Goal: Transaction & Acquisition: Book appointment/travel/reservation

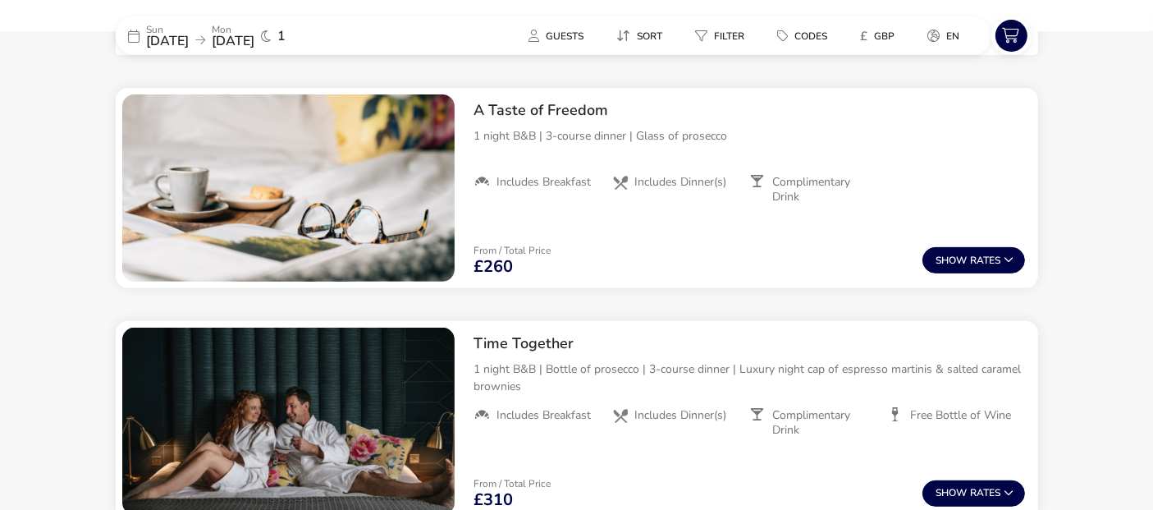
scroll to position [654, 0]
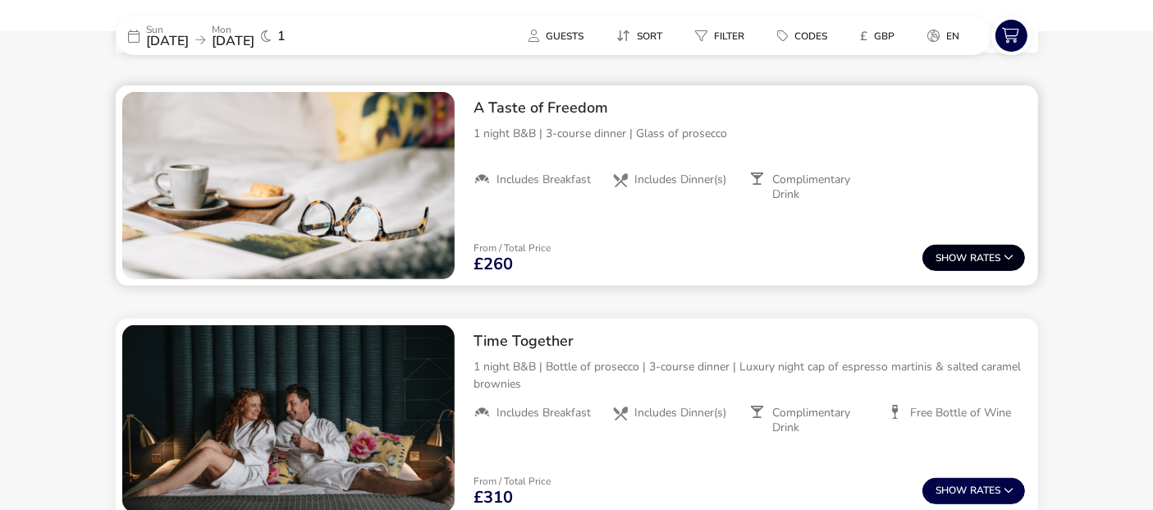
click at [978, 258] on button "Show Rates" at bounding box center [974, 258] width 103 height 26
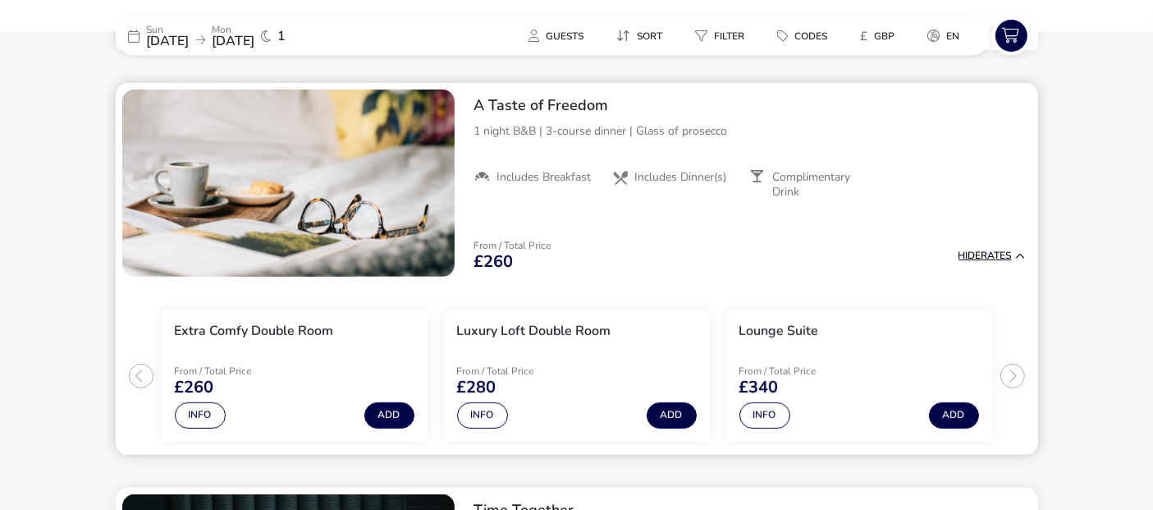
scroll to position [657, 0]
click at [203, 410] on button "Info" at bounding box center [200, 415] width 51 height 26
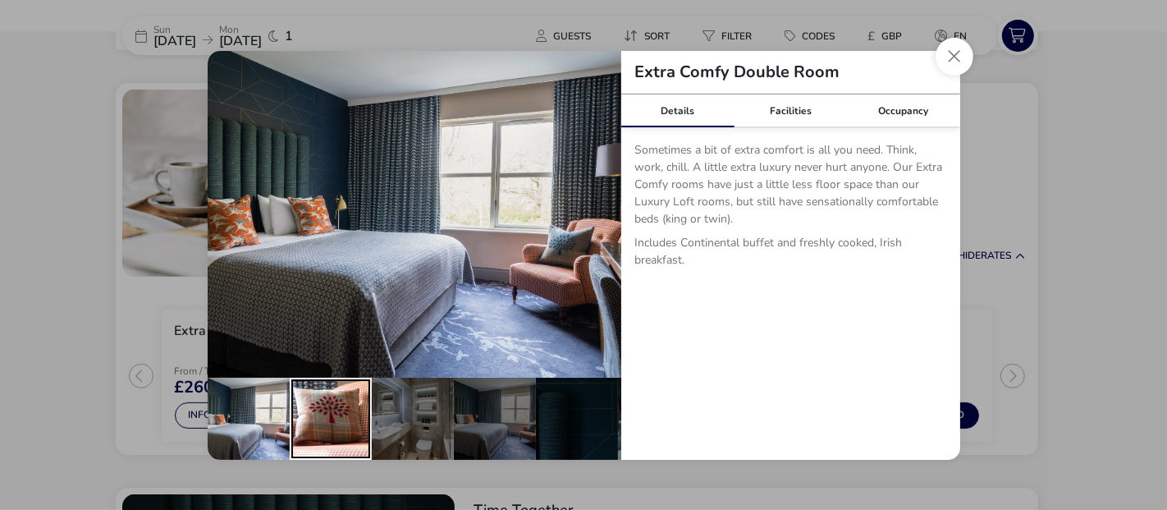
click at [345, 392] on div "details" at bounding box center [331, 419] width 82 height 82
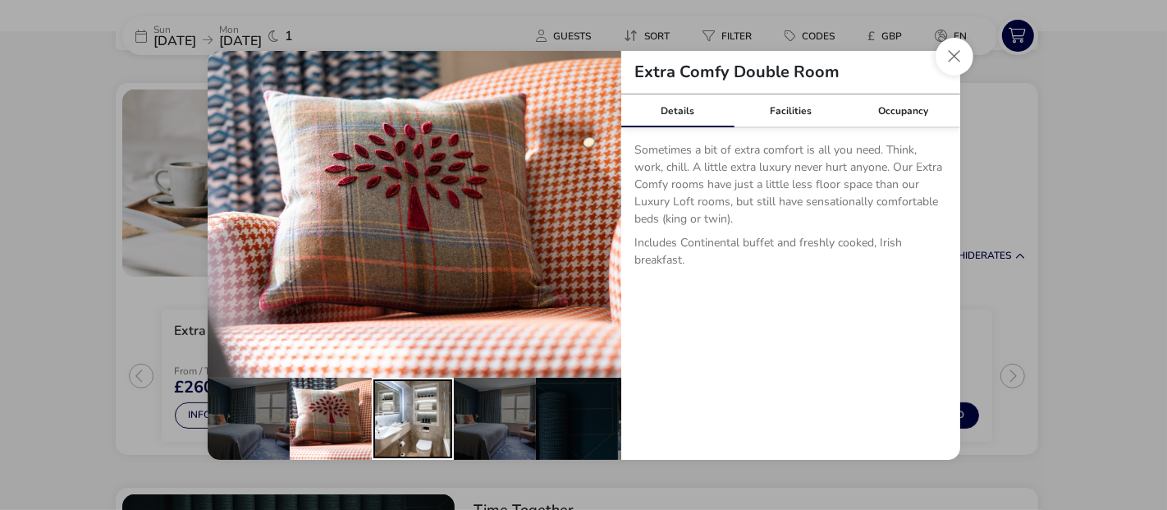
click at [408, 389] on div "details" at bounding box center [413, 419] width 82 height 82
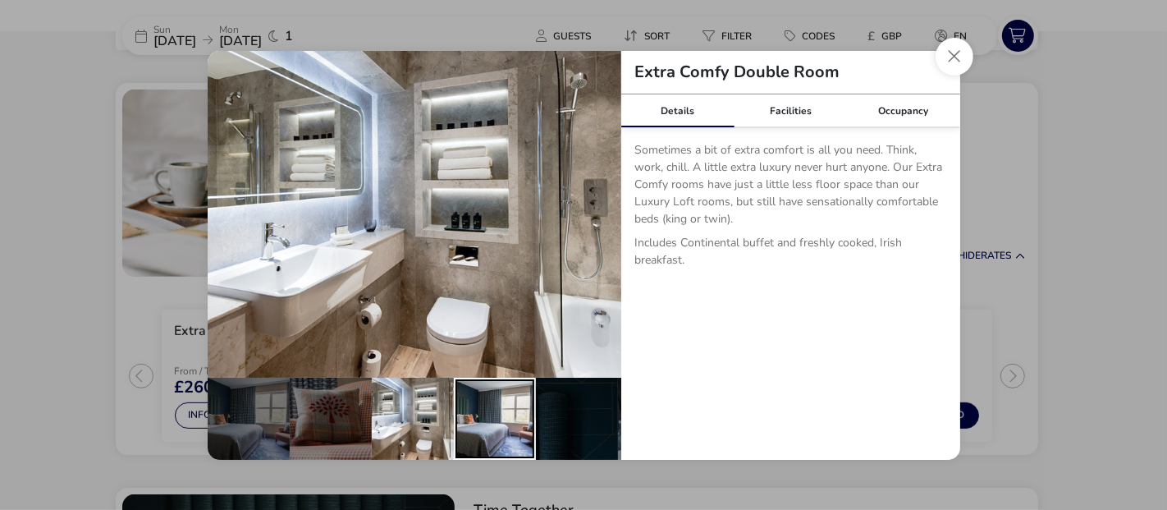
click at [483, 390] on div "details" at bounding box center [495, 419] width 82 height 82
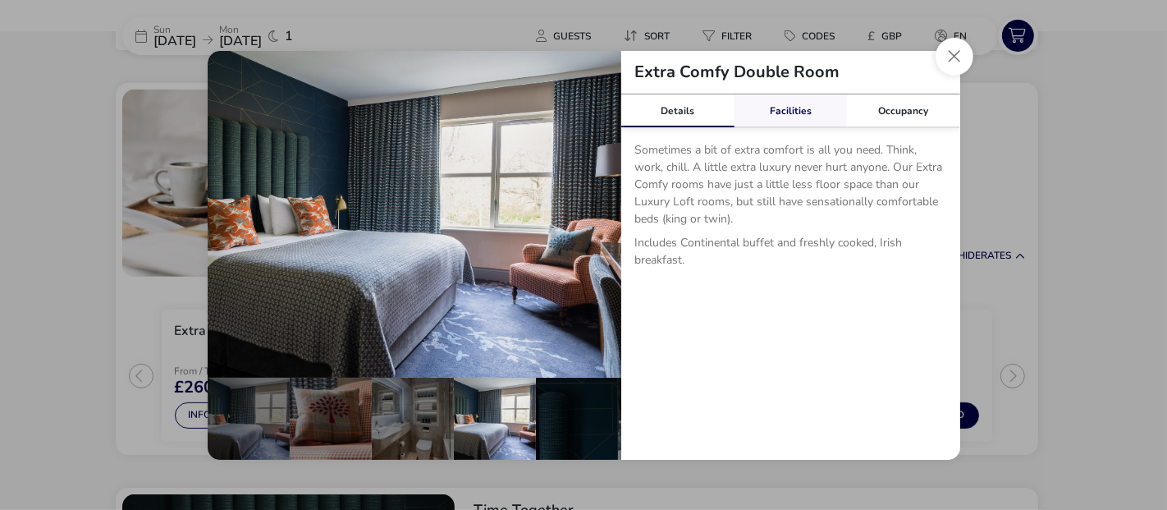
click at [798, 111] on link "Facilities" at bounding box center [790, 110] width 113 height 33
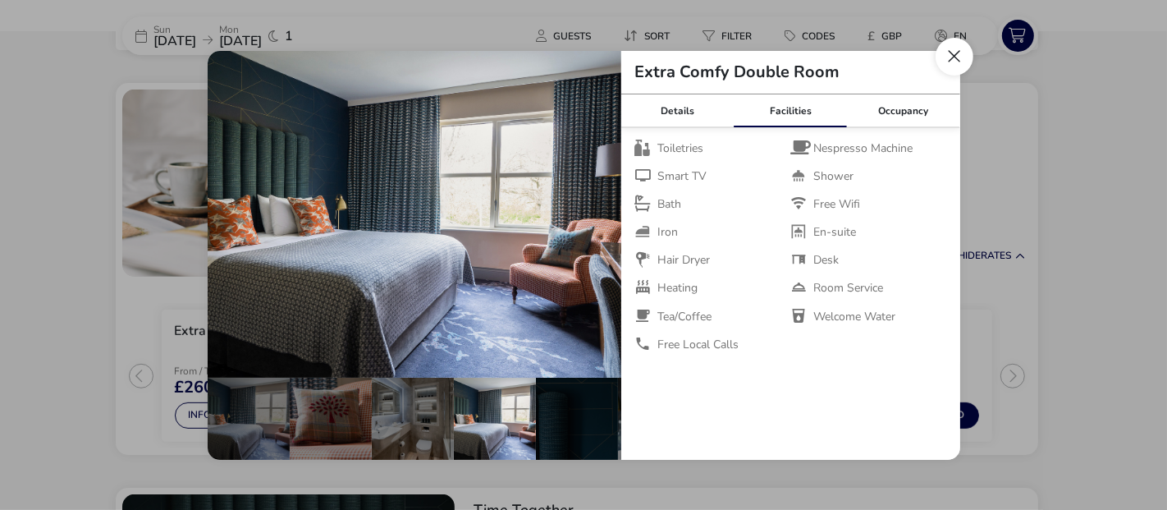
click at [954, 53] on button "Close dialog" at bounding box center [955, 57] width 38 height 38
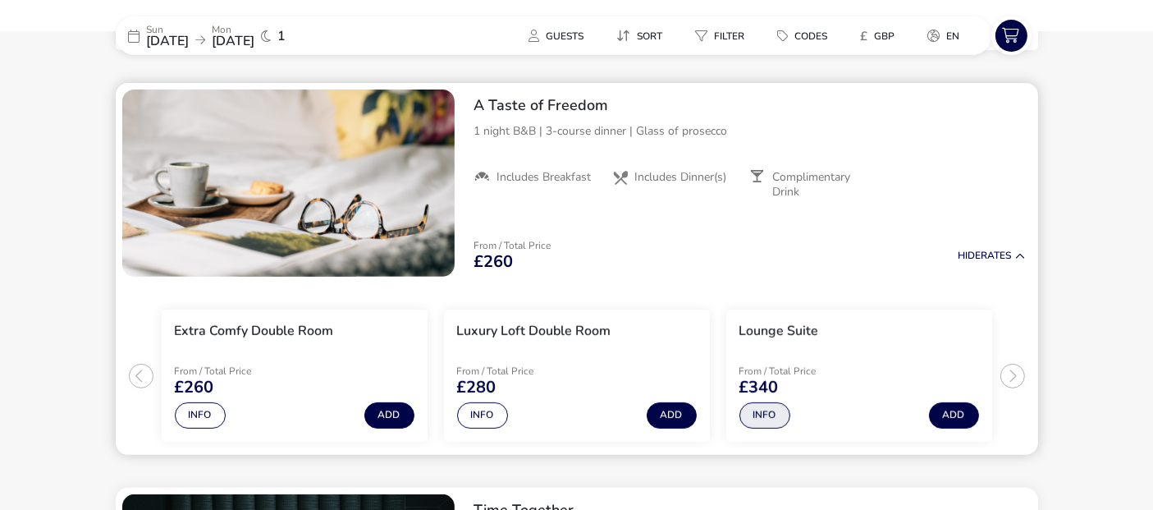
click at [767, 413] on button "Info" at bounding box center [765, 415] width 51 height 26
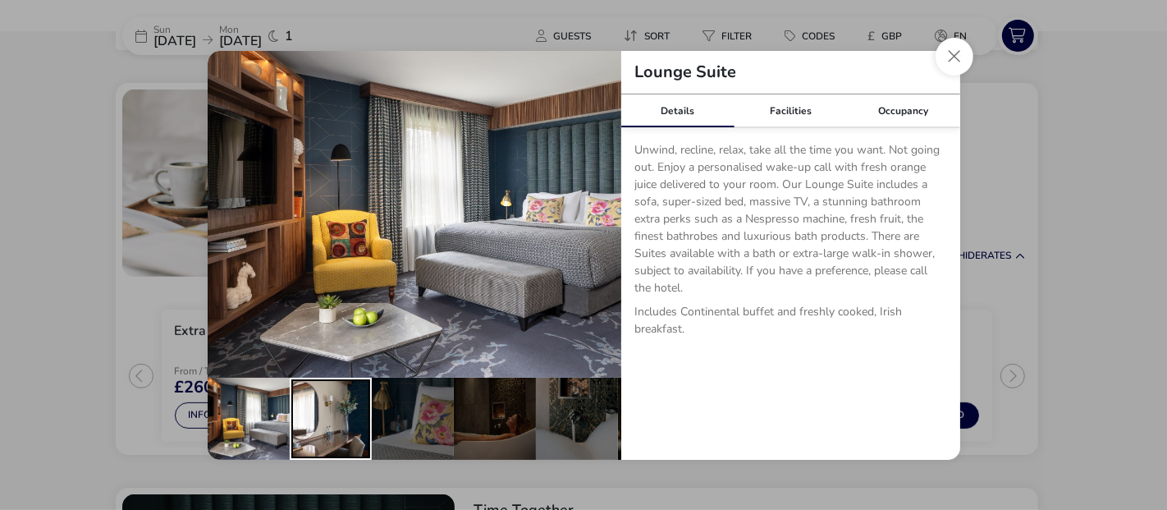
click at [340, 398] on div "details" at bounding box center [331, 419] width 82 height 82
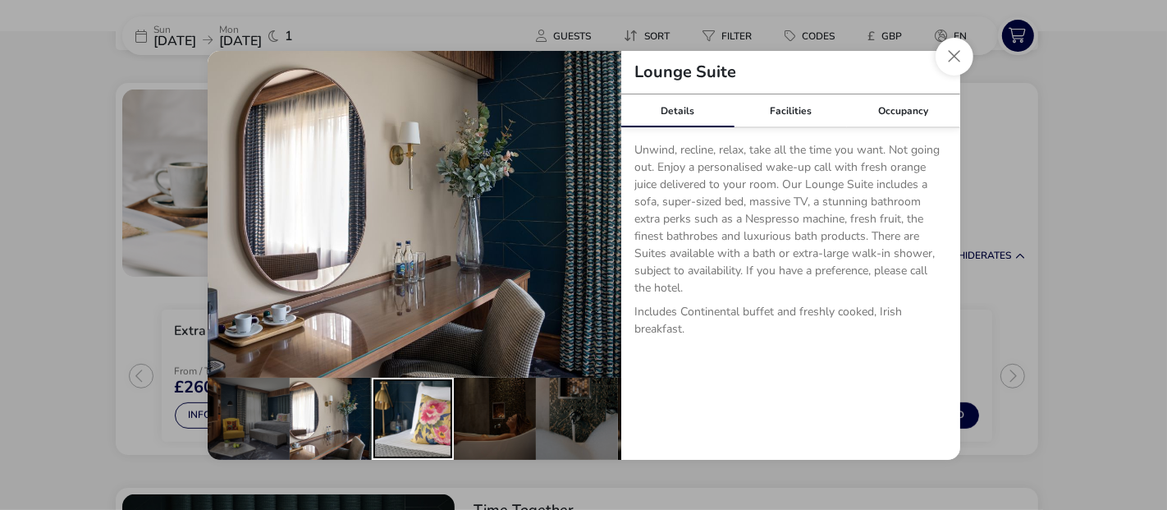
click at [436, 402] on div "details" at bounding box center [413, 419] width 82 height 82
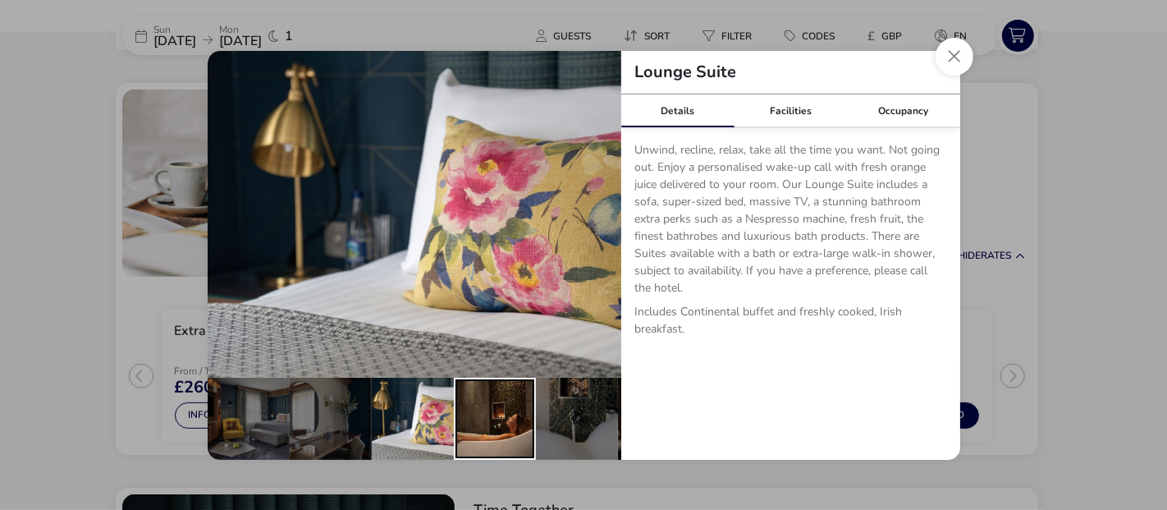
click at [502, 400] on div "details" at bounding box center [495, 419] width 82 height 82
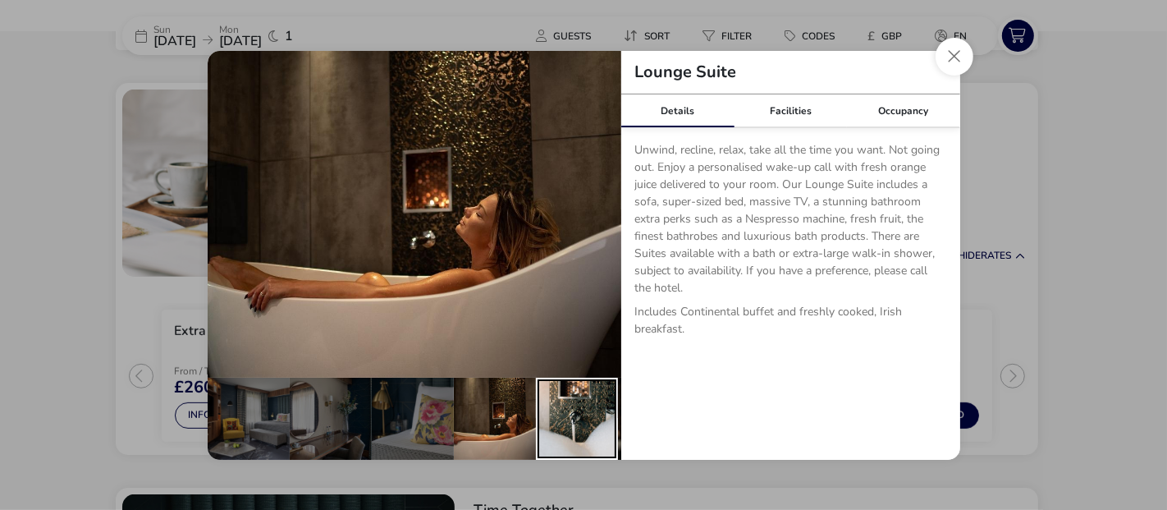
click at [570, 401] on div "details" at bounding box center [577, 419] width 82 height 82
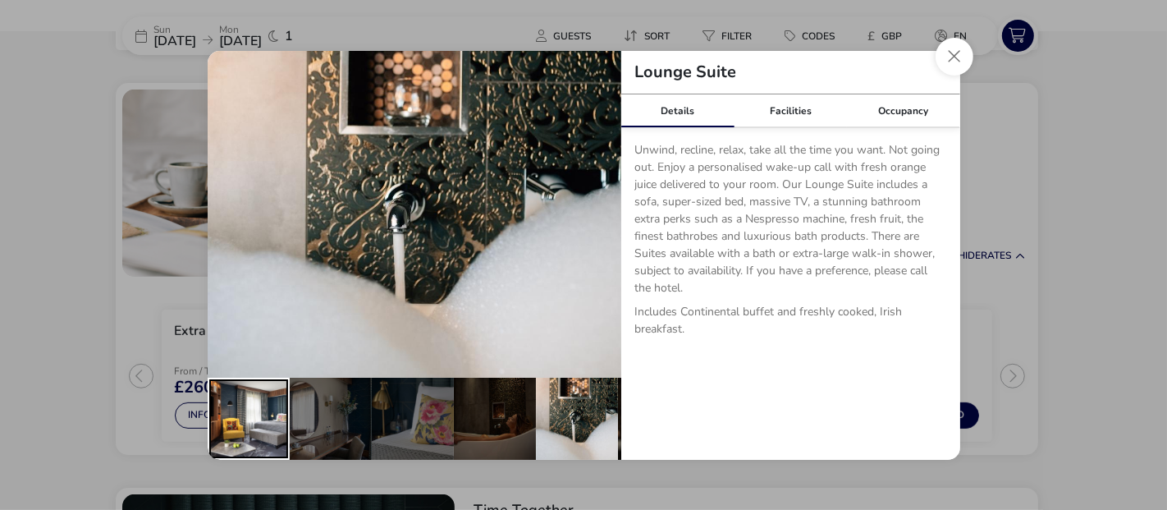
click at [253, 406] on div "details" at bounding box center [249, 419] width 82 height 82
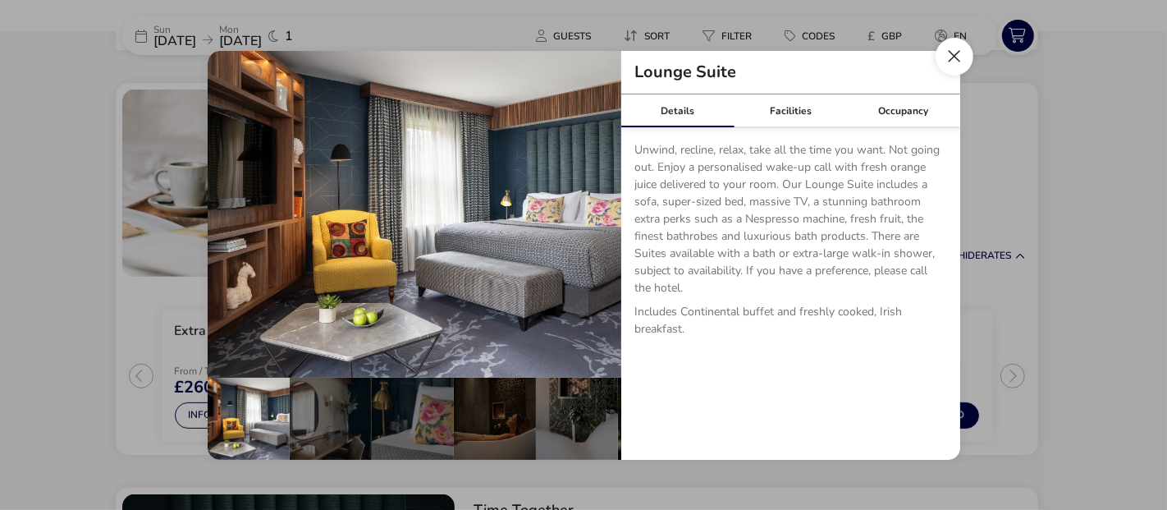
click at [957, 50] on button "Close dialog" at bounding box center [955, 57] width 38 height 38
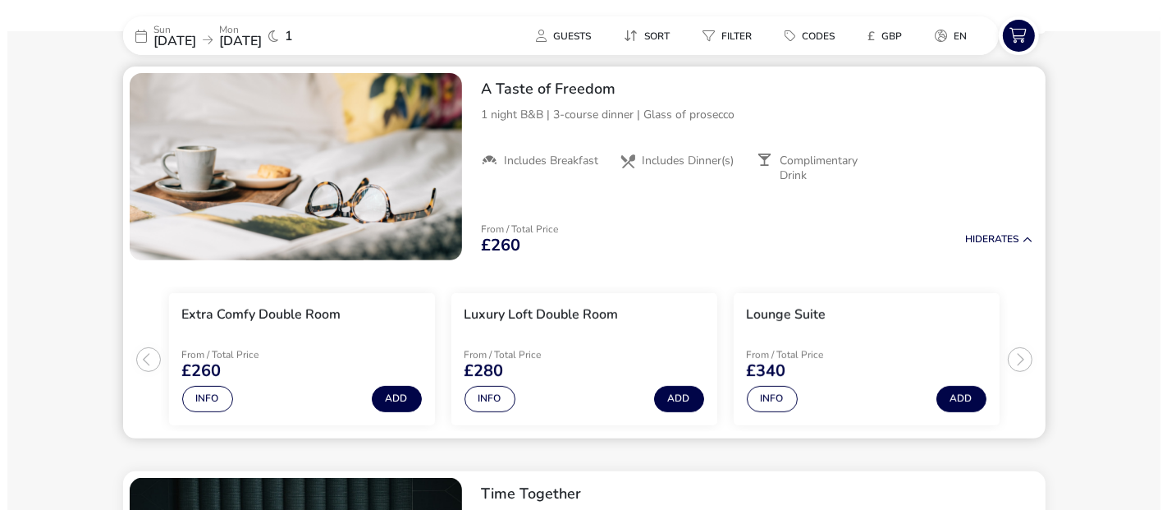
scroll to position [674, 0]
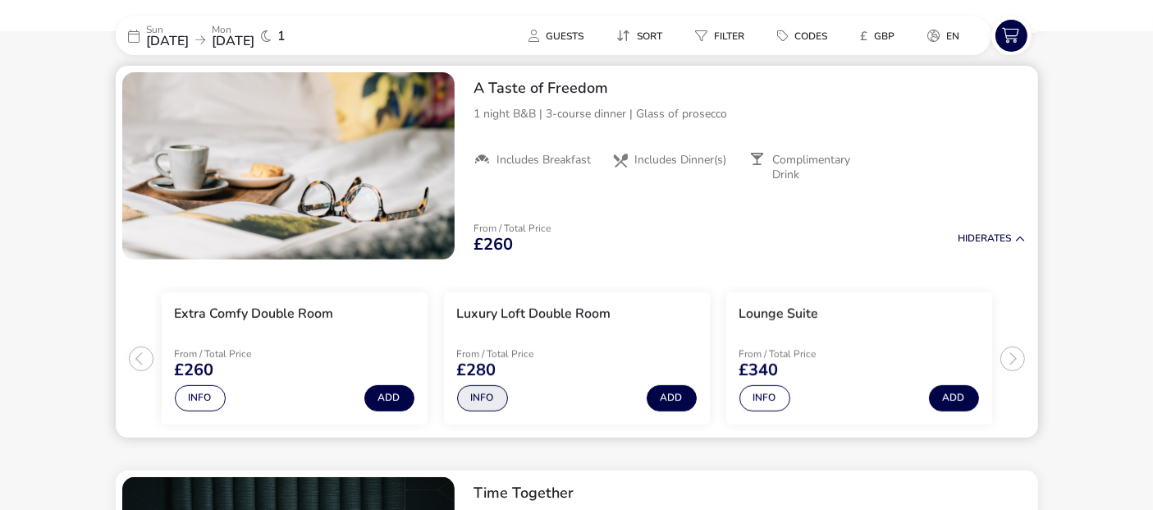
click at [483, 401] on button "Info" at bounding box center [482, 398] width 51 height 26
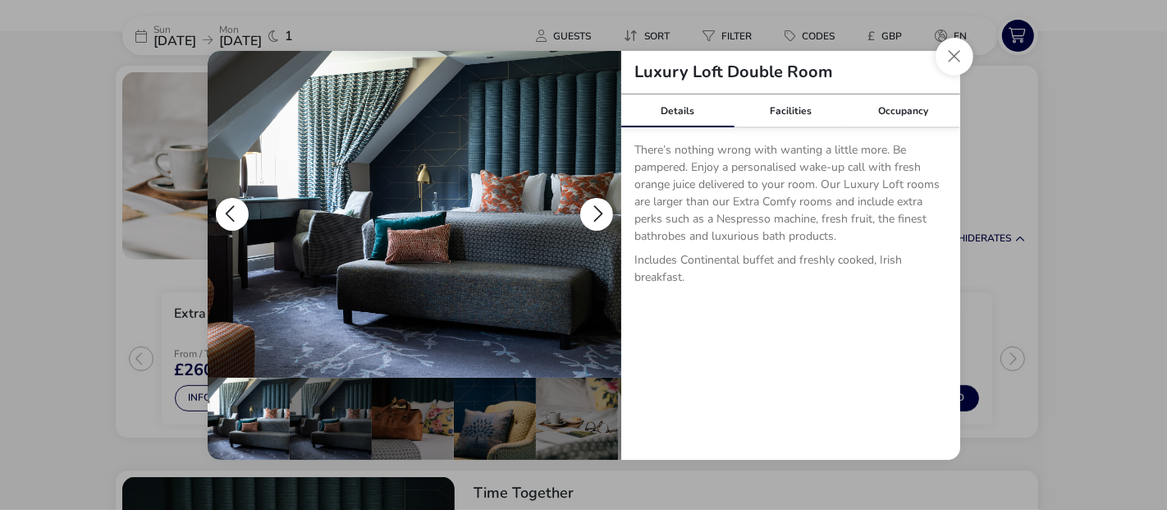
click at [595, 209] on button "details" at bounding box center [596, 214] width 33 height 33
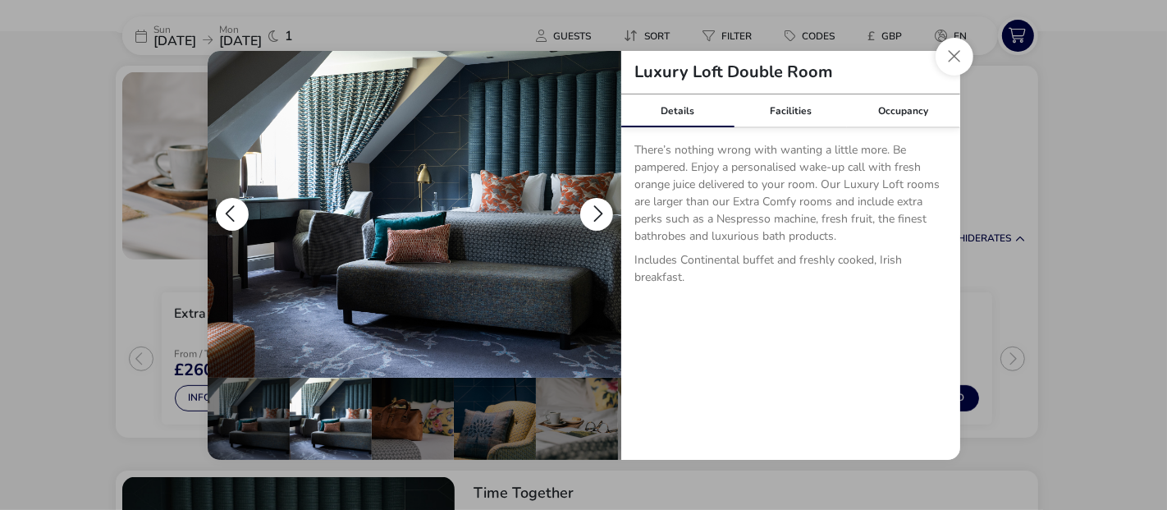
click at [595, 209] on button "details" at bounding box center [596, 214] width 33 height 33
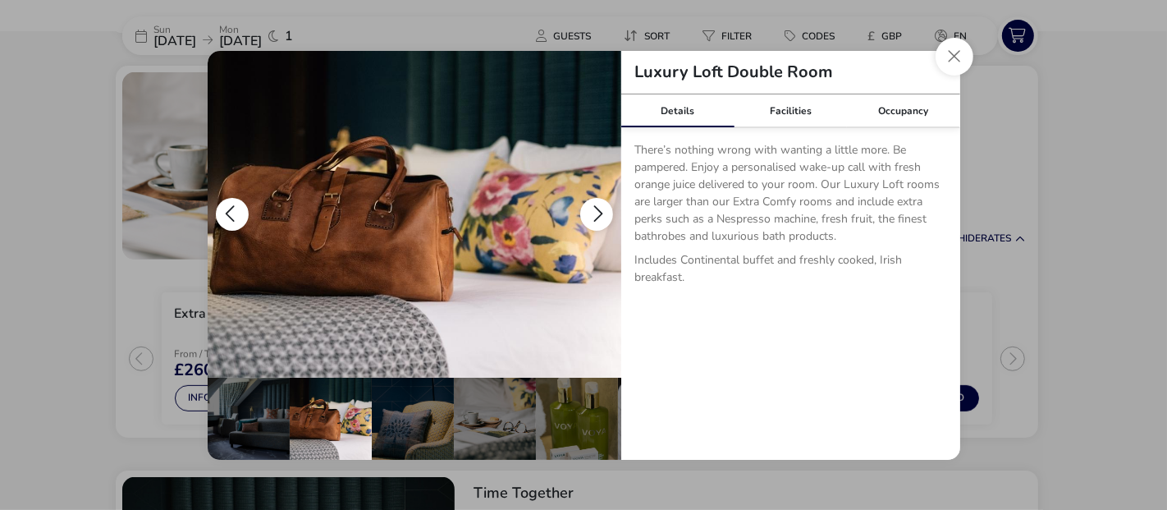
click at [595, 209] on button "details" at bounding box center [596, 214] width 33 height 33
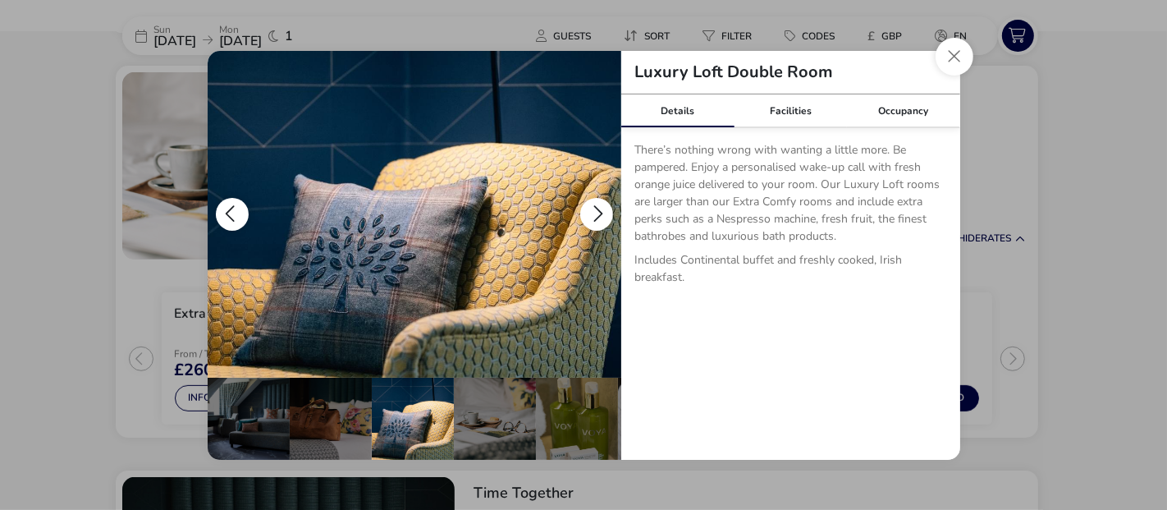
scroll to position [0, 164]
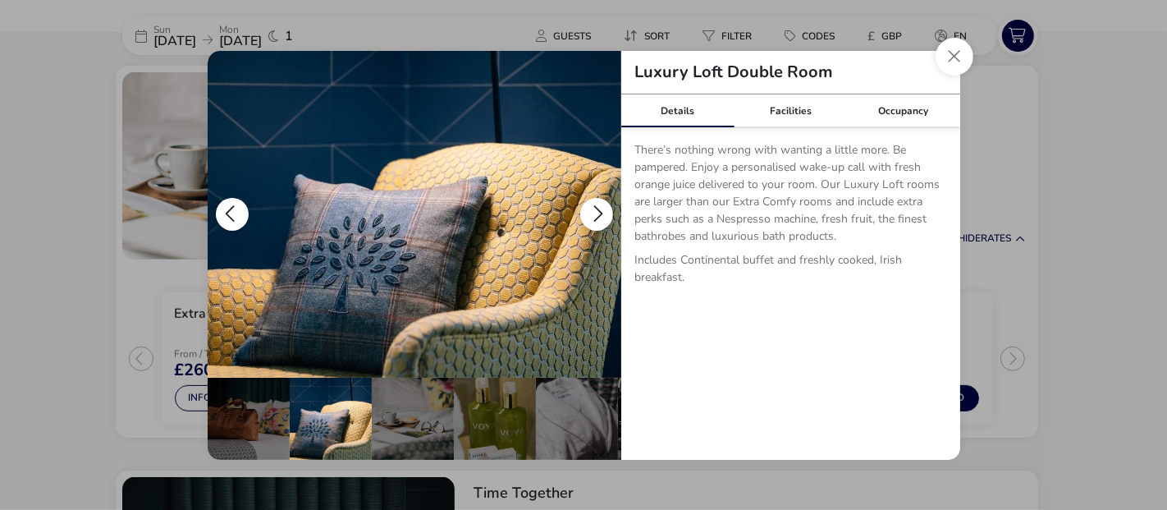
click at [595, 209] on button "details" at bounding box center [596, 214] width 33 height 33
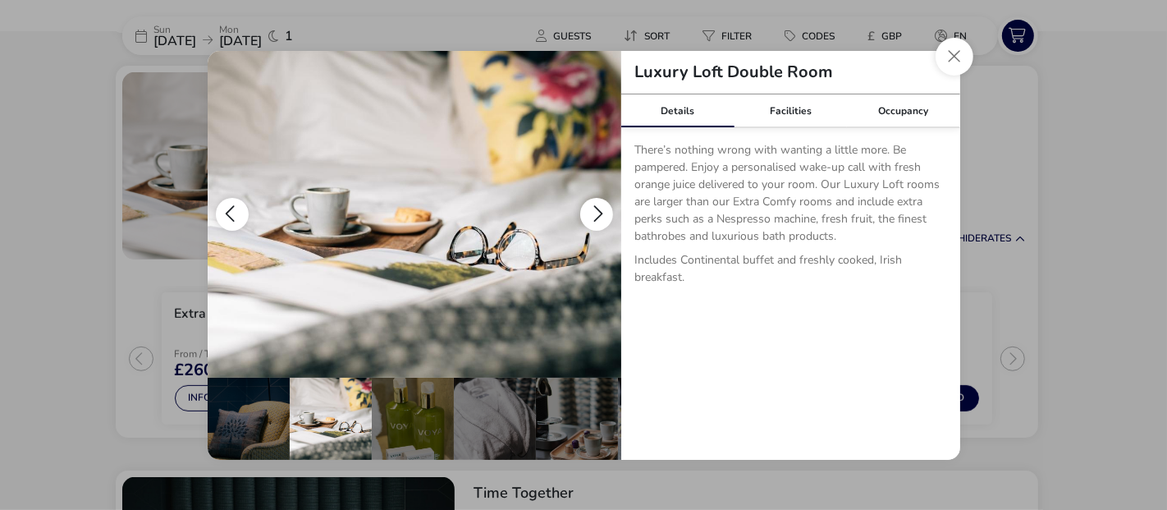
click at [595, 209] on button "details" at bounding box center [596, 214] width 33 height 33
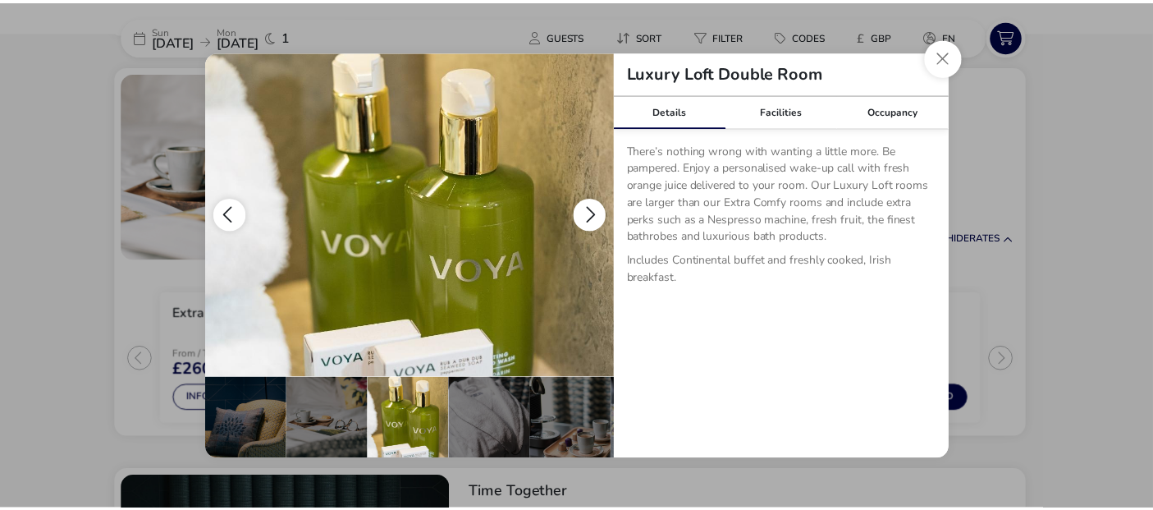
scroll to position [0, 328]
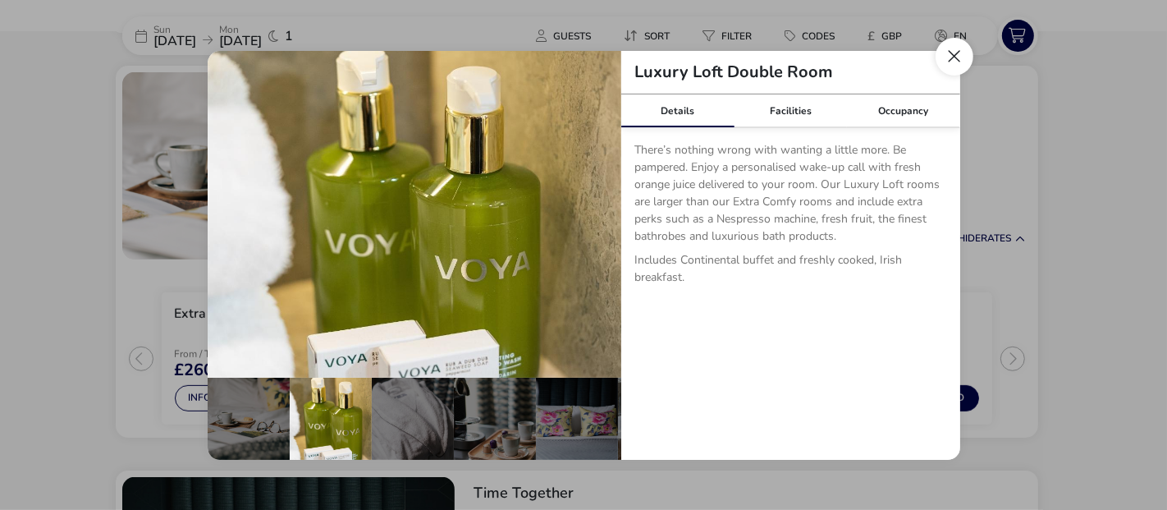
click at [947, 62] on button "Close dialog" at bounding box center [955, 57] width 38 height 38
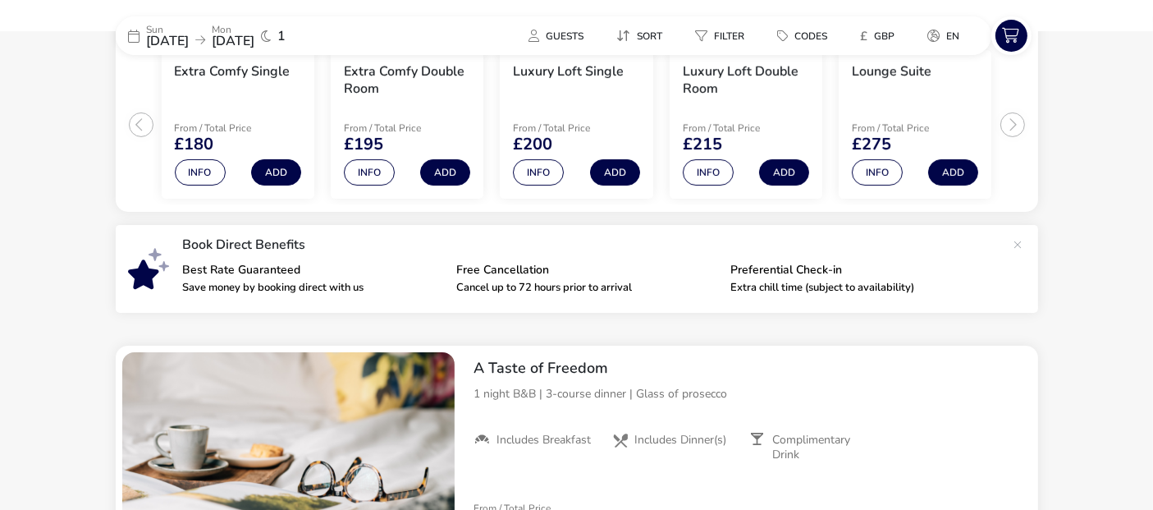
scroll to position [395, 0]
